Goal: Task Accomplishment & Management: Manage account settings

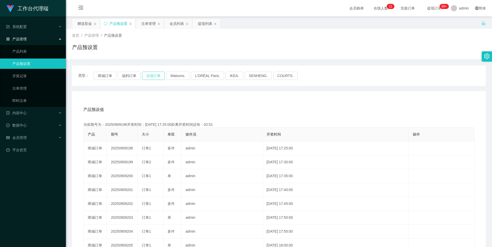
click at [148, 75] on button "兑现订单" at bounding box center [153, 76] width 23 height 8
click at [107, 75] on button "商城订单" at bounding box center [105, 76] width 23 height 8
